Goal: Information Seeking & Learning: Learn about a topic

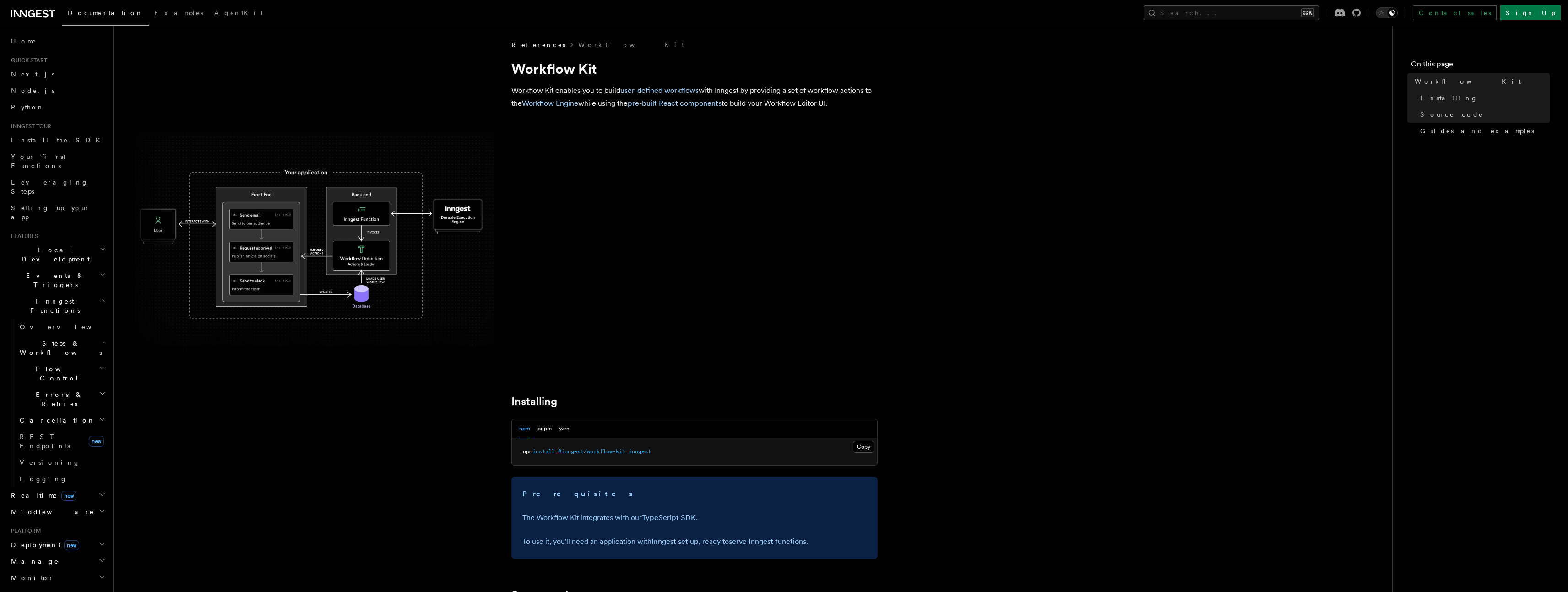
scroll to position [16, 0]
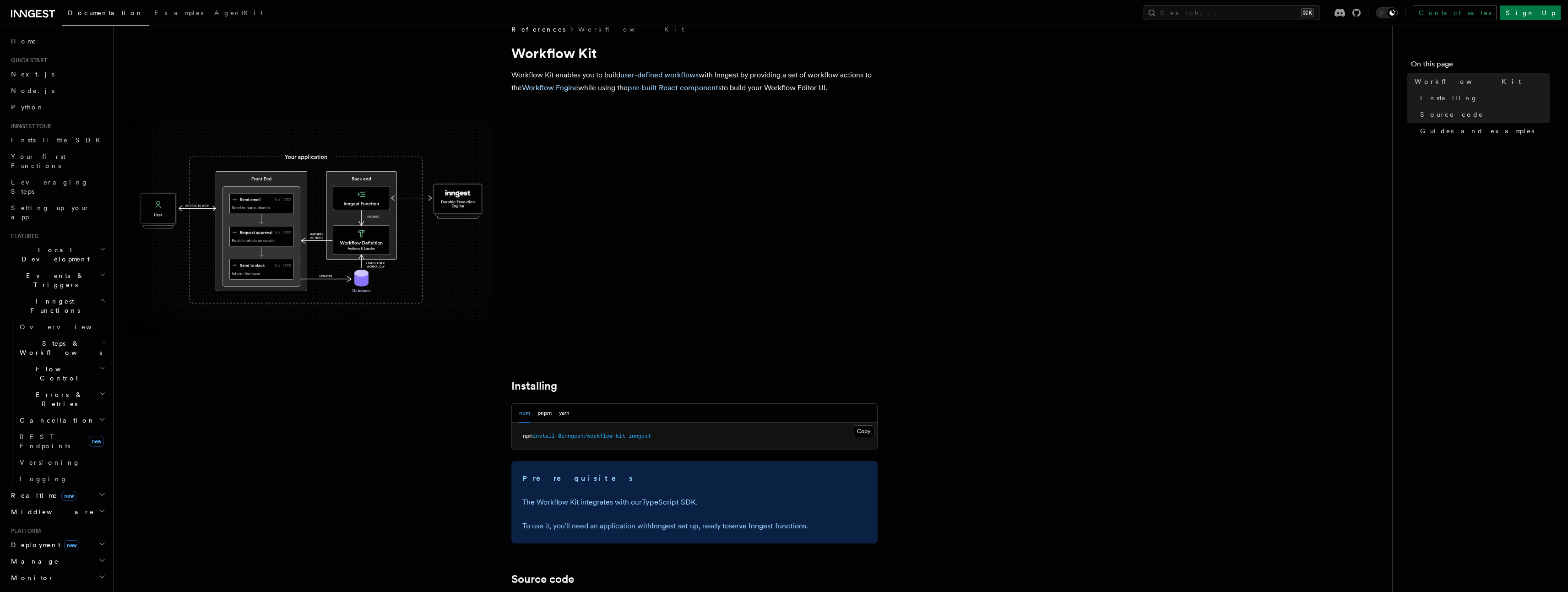
drag, startPoint x: 897, startPoint y: 90, endPoint x: 897, endPoint y: 62, distance: 28.0
click at [897, 62] on article "References Workflow Kit Workflow Kit Workflow Kit enables you to build user-def…" at bounding box center [753, 520] width 1249 height 991
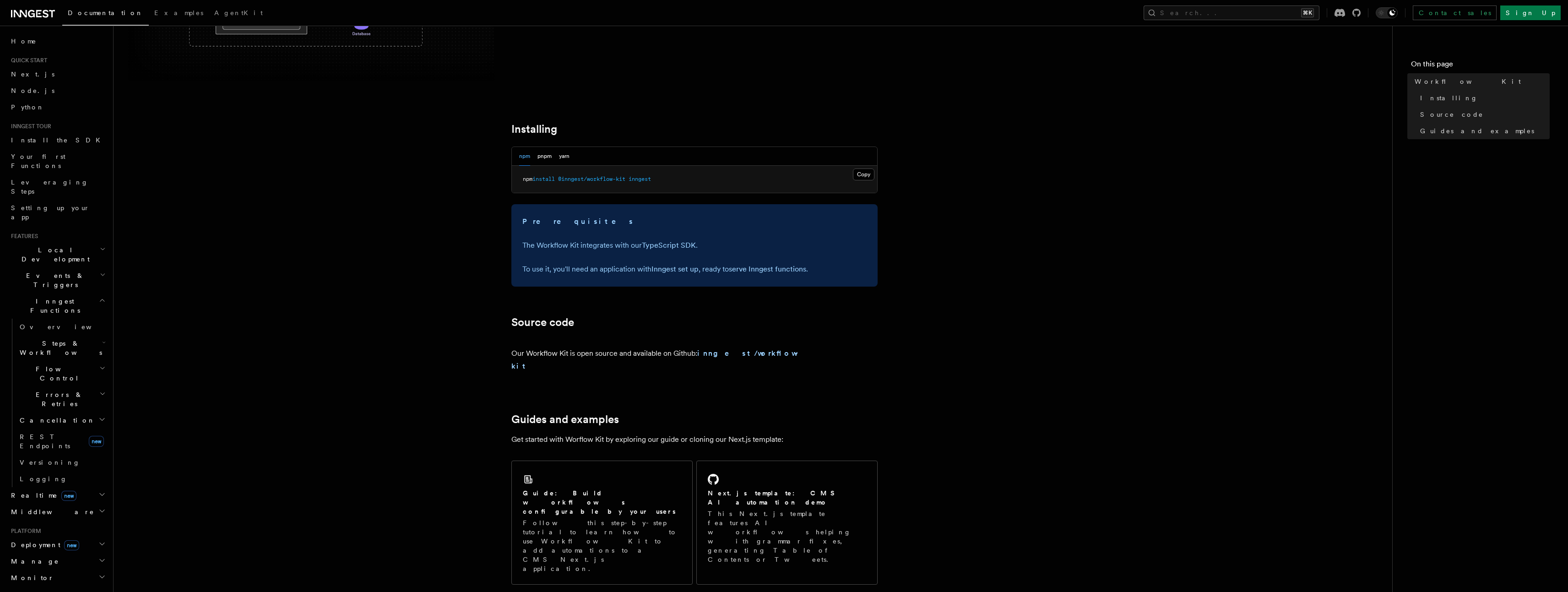
scroll to position [381, 0]
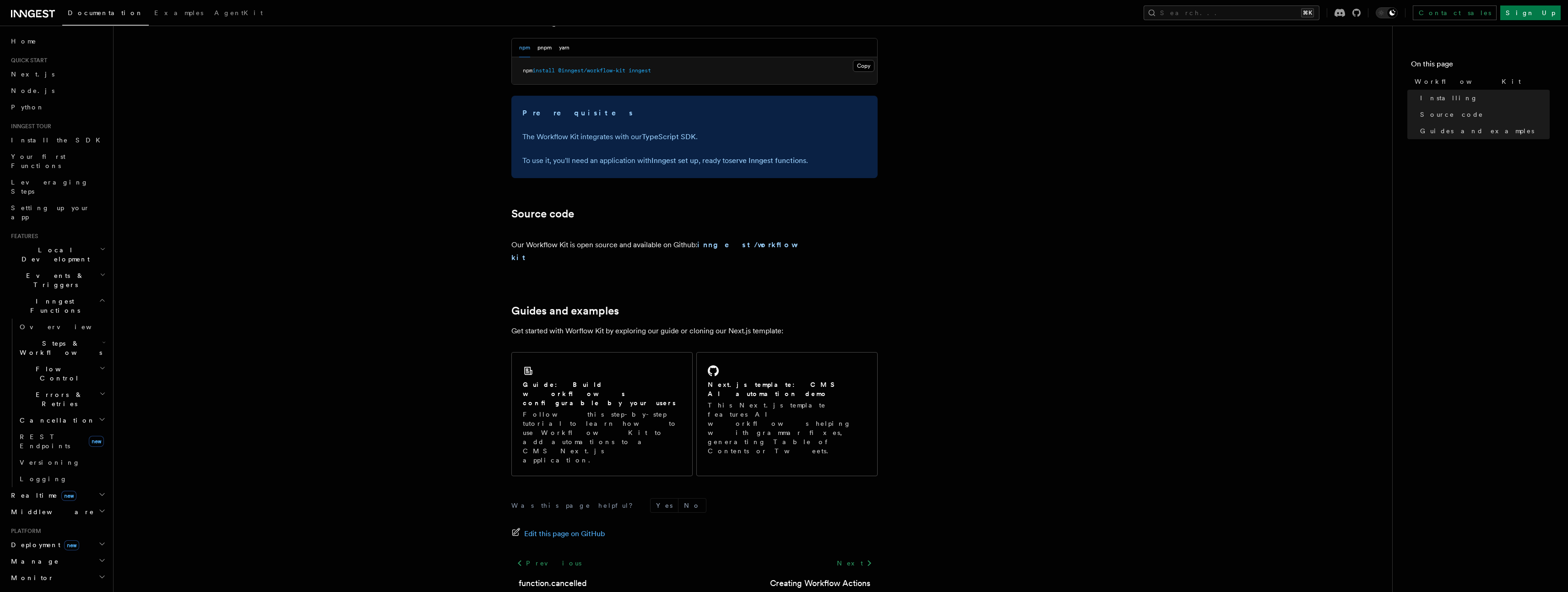
click at [749, 261] on div "Our Workflow Kit is open source and available on Github: inngest/workflow-kit" at bounding box center [658, 250] width 294 height 47
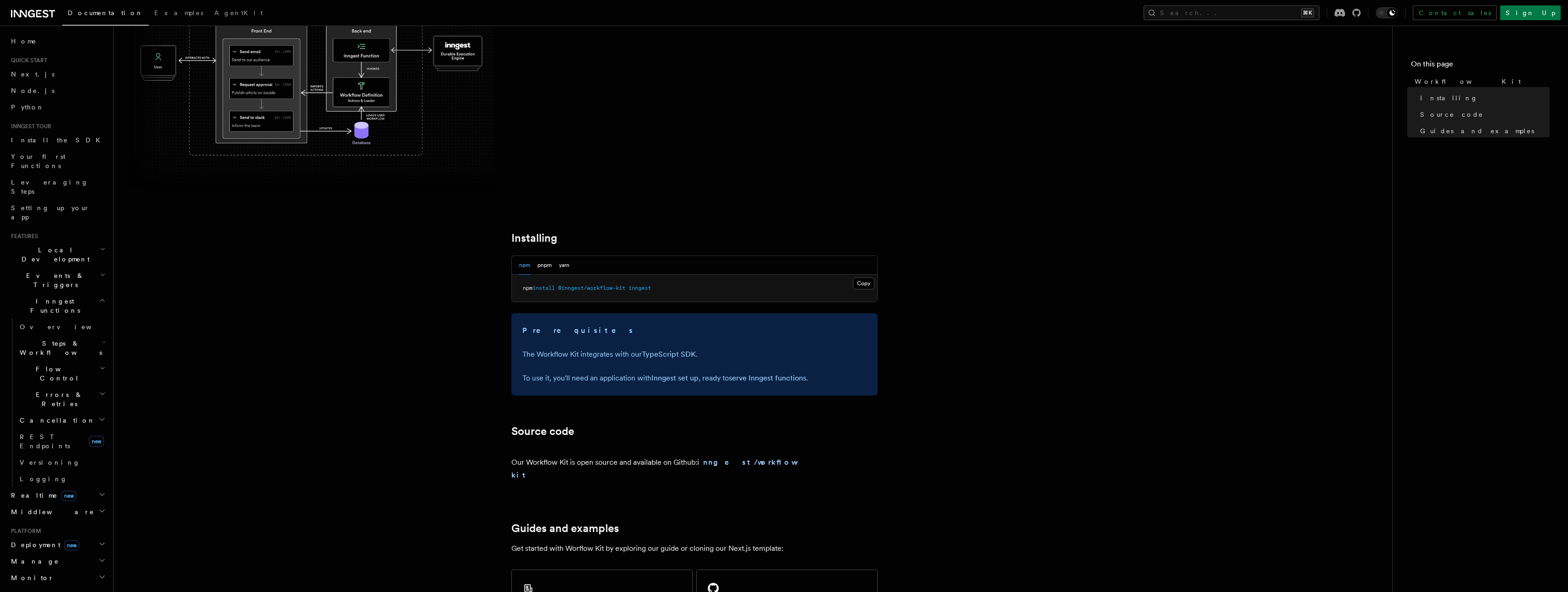
scroll to position [0, 0]
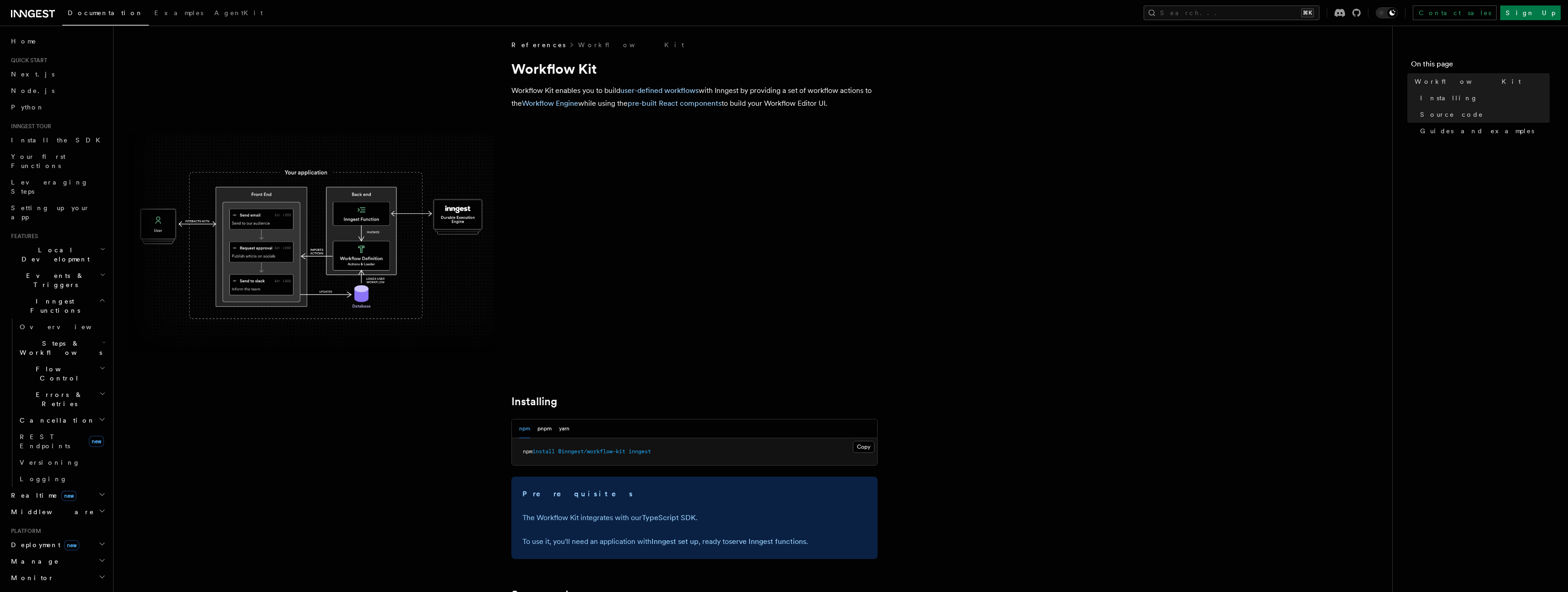
click at [725, 129] on article "References Workflow Kit Workflow Kit Workflow Kit enables you to build user-def…" at bounding box center [753, 536] width 1249 height 991
click at [679, 92] on link "user-defined workflows" at bounding box center [660, 90] width 78 height 8
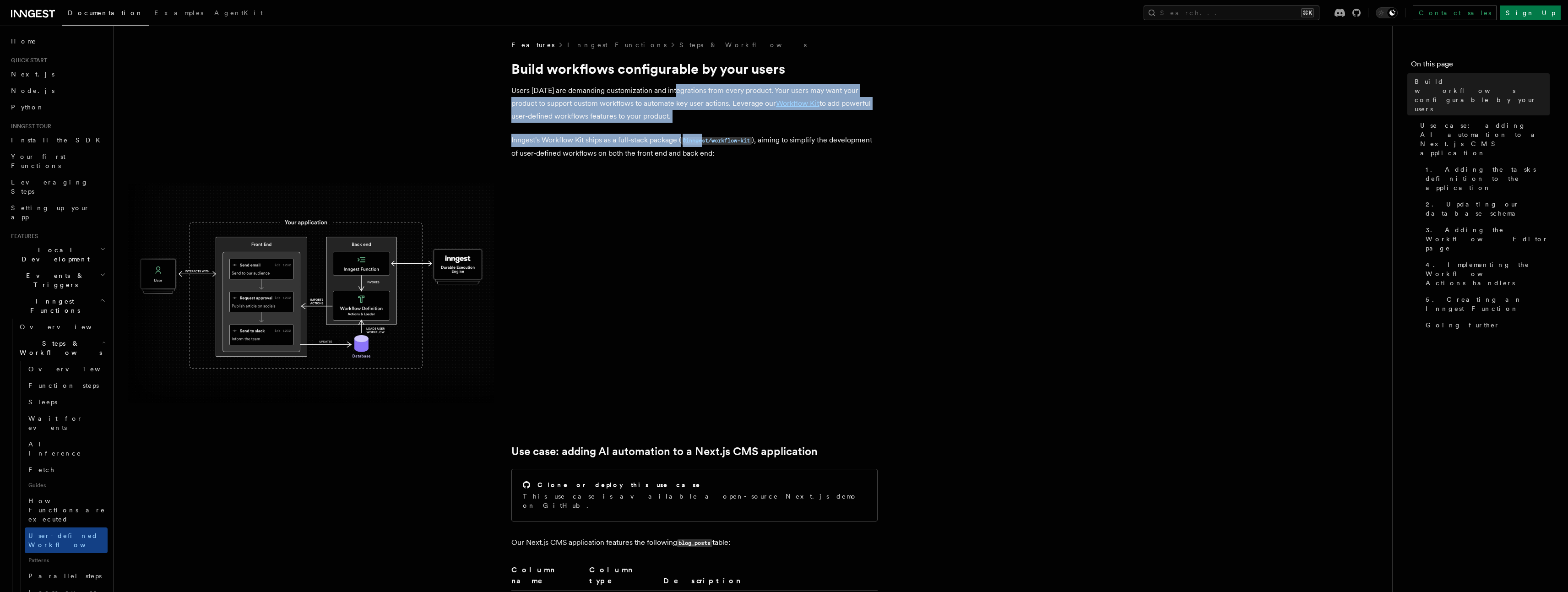
drag, startPoint x: 673, startPoint y: 87, endPoint x: 738, endPoint y: 156, distance: 94.8
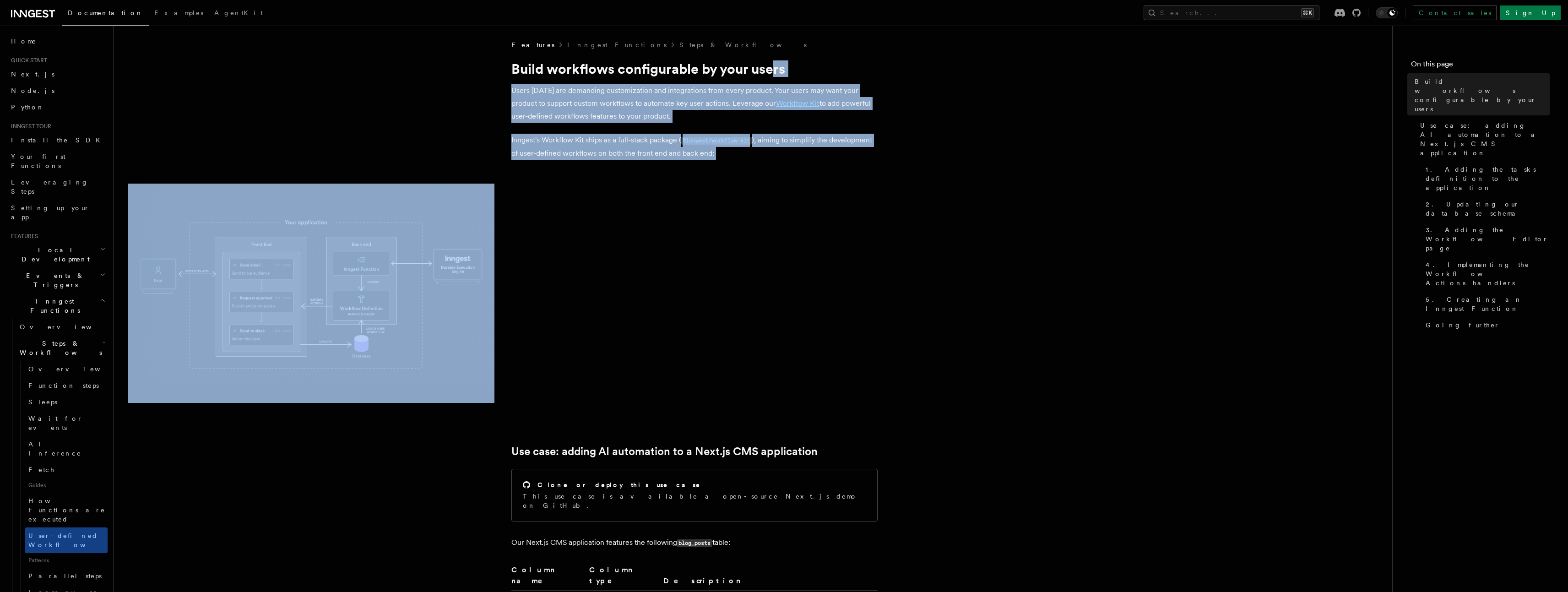
drag, startPoint x: 787, startPoint y: 175, endPoint x: 773, endPoint y: 66, distance: 109.9
drag, startPoint x: 800, startPoint y: 68, endPoint x: 918, endPoint y: 205, distance: 180.8
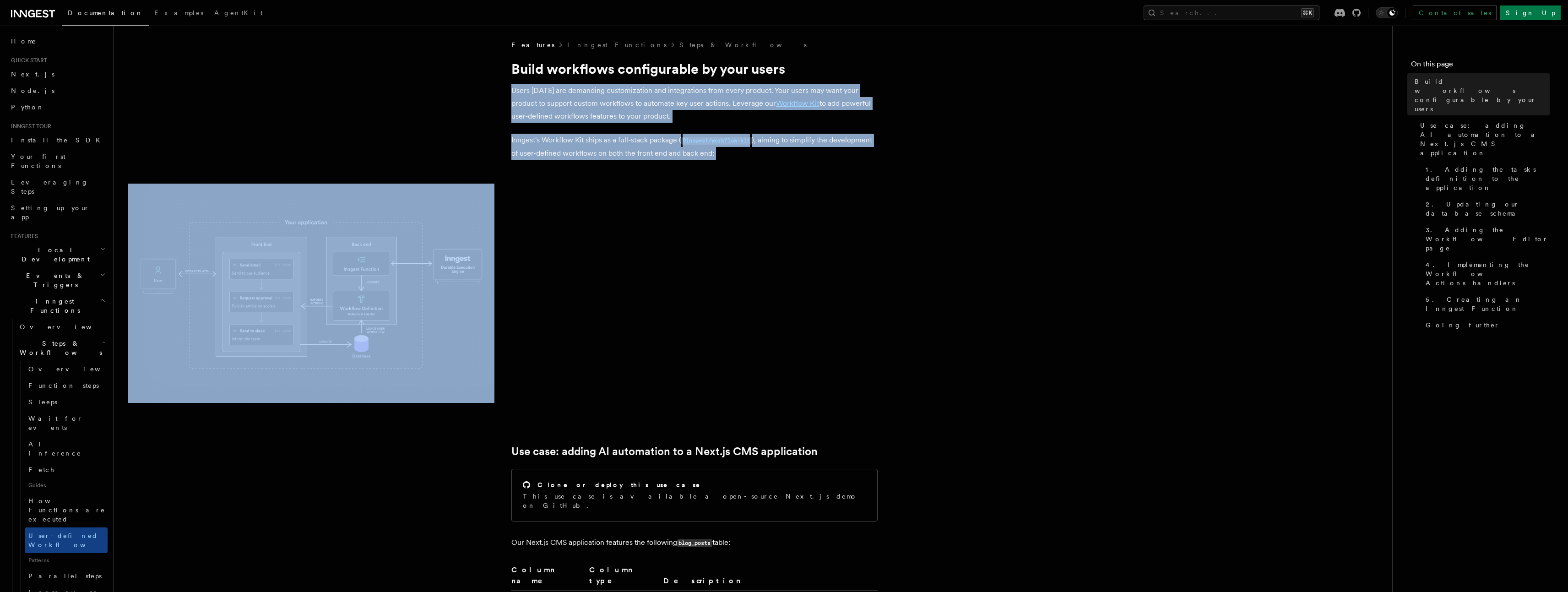
click at [918, 203] on span at bounding box center [753, 293] width 1249 height 219
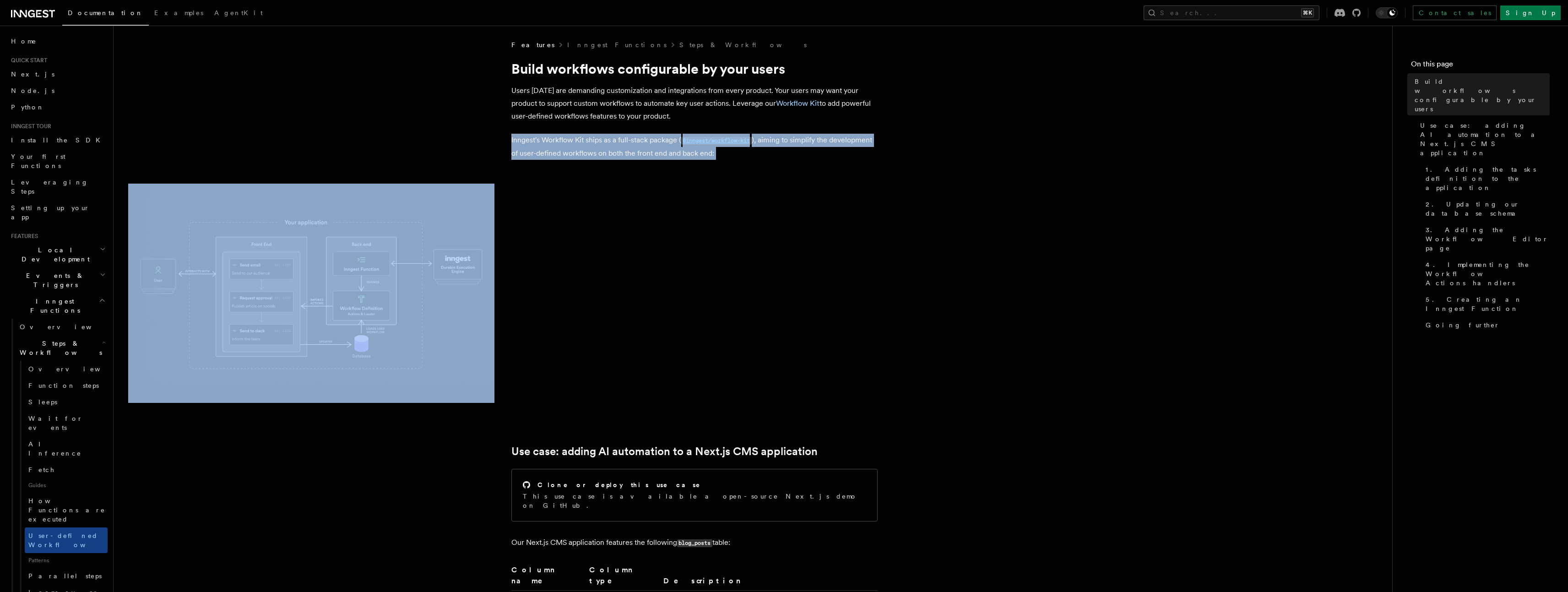
drag, startPoint x: 822, startPoint y: 170, endPoint x: 791, endPoint y: 126, distance: 53.8
drag, startPoint x: 791, startPoint y: 125, endPoint x: 1352, endPoint y: 197, distance: 565.6
